Goal: Submit feedback/report problem

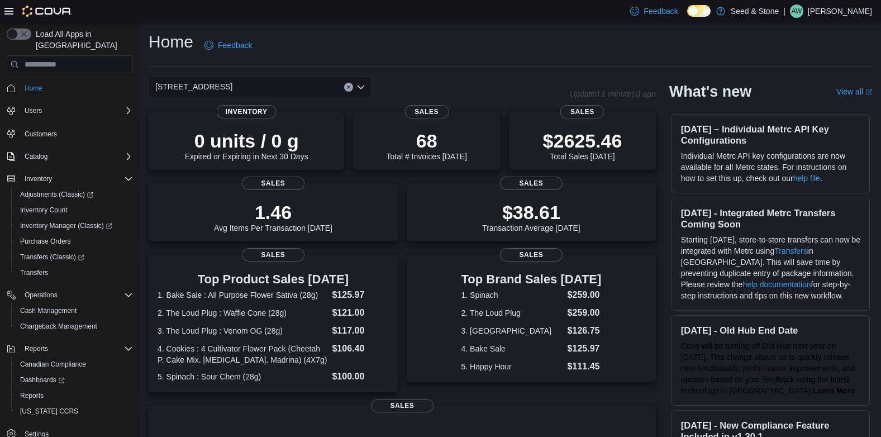
click at [702, 32] on div "Home Feedback" at bounding box center [511, 45] width 724 height 29
